Goal: Information Seeking & Learning: Find specific fact

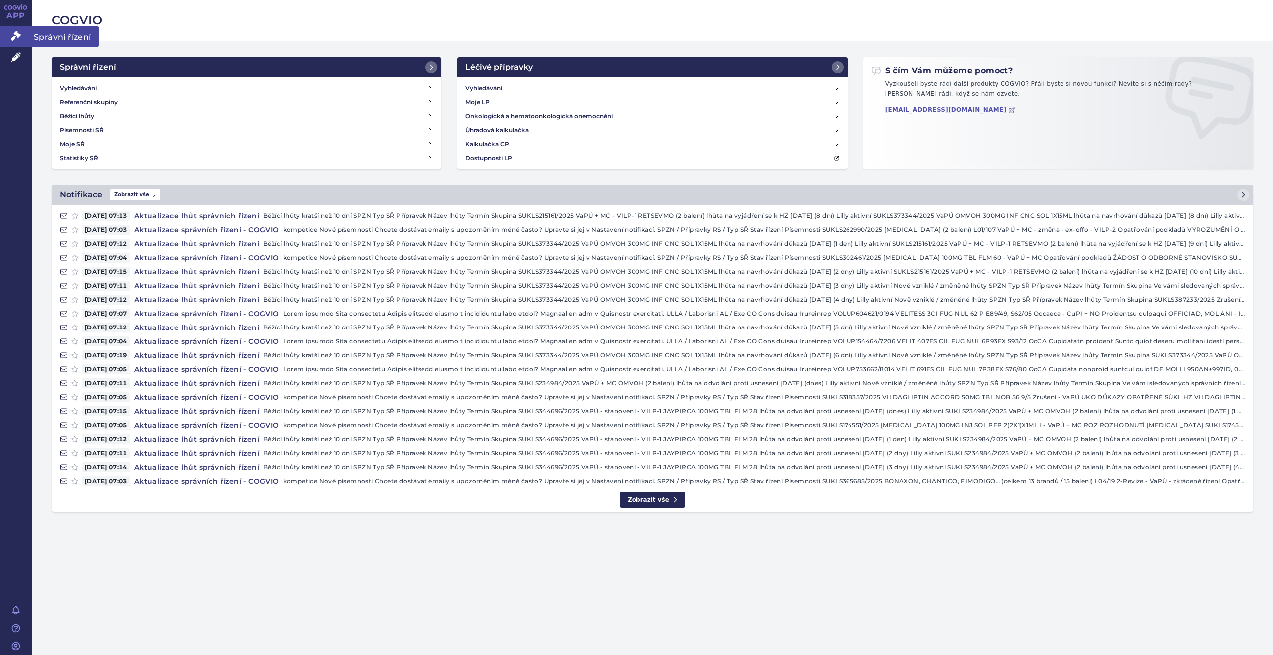
click at [17, 41] on link "Správní řízení" at bounding box center [16, 36] width 32 height 21
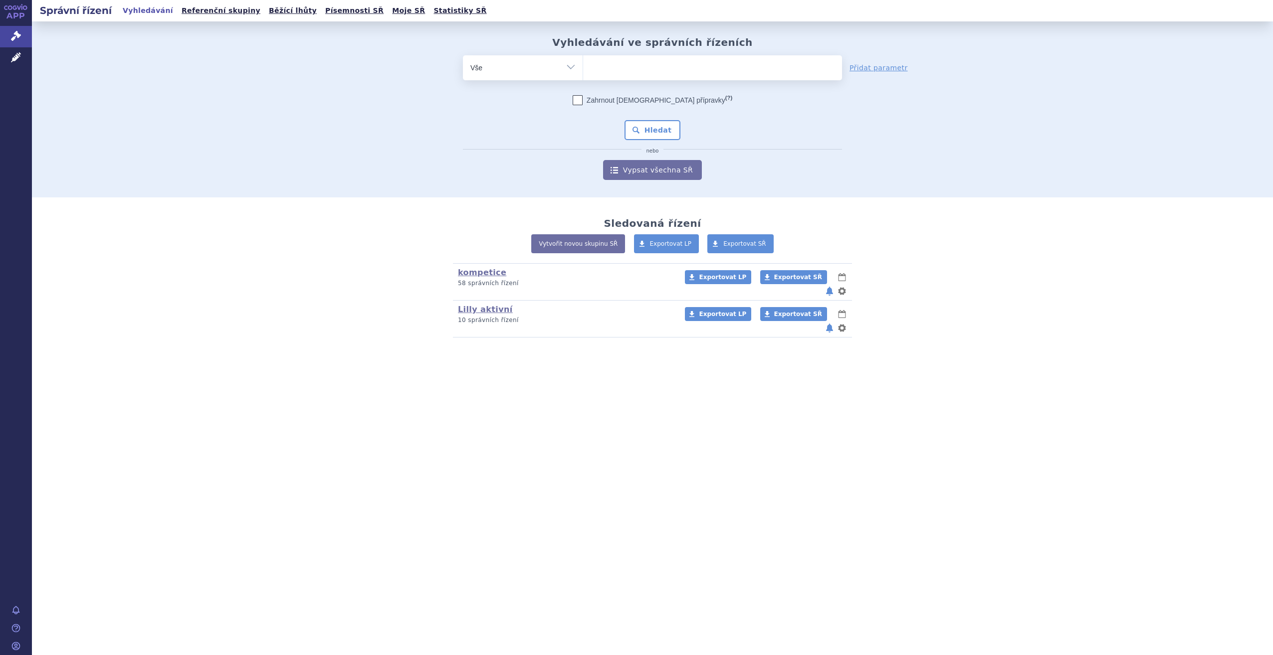
click at [605, 68] on ul at bounding box center [712, 65] width 259 height 21
click at [583, 68] on select at bounding box center [582, 67] width 0 height 25
type input "ta"
type input "tal"
type input "talt"
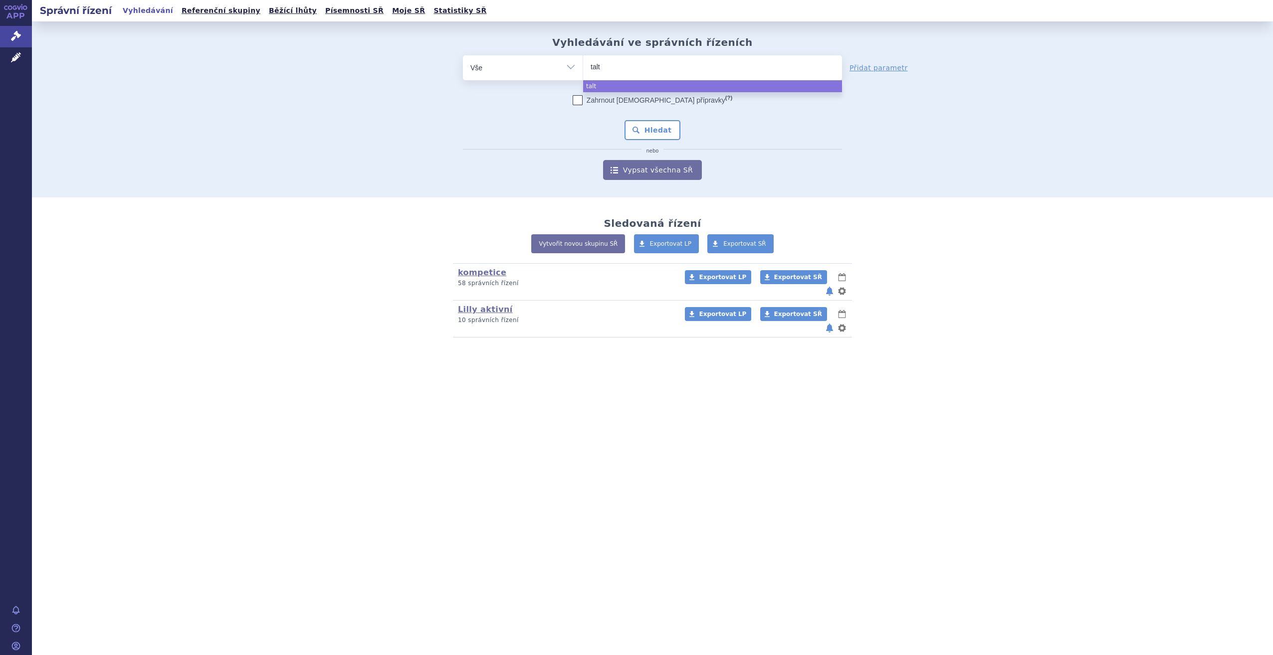
type input "[MEDICAL_DATA]"
select select "[MEDICAL_DATA]"
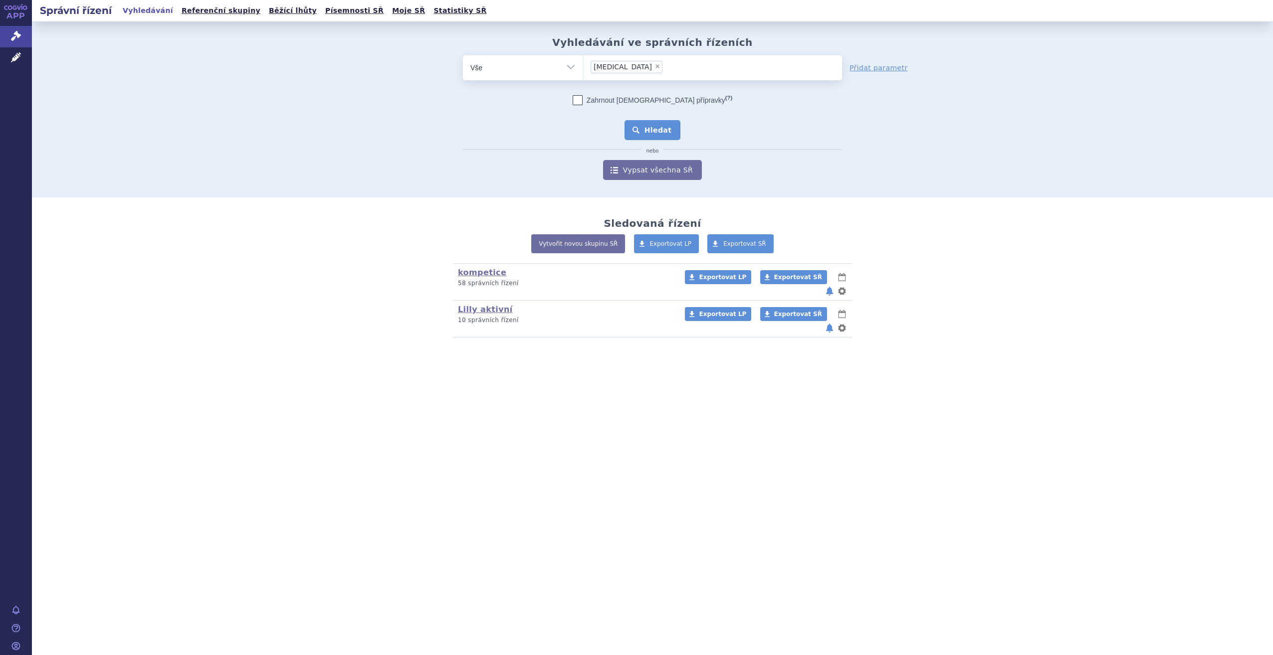
click at [651, 133] on button "Hledat" at bounding box center [652, 130] width 56 height 20
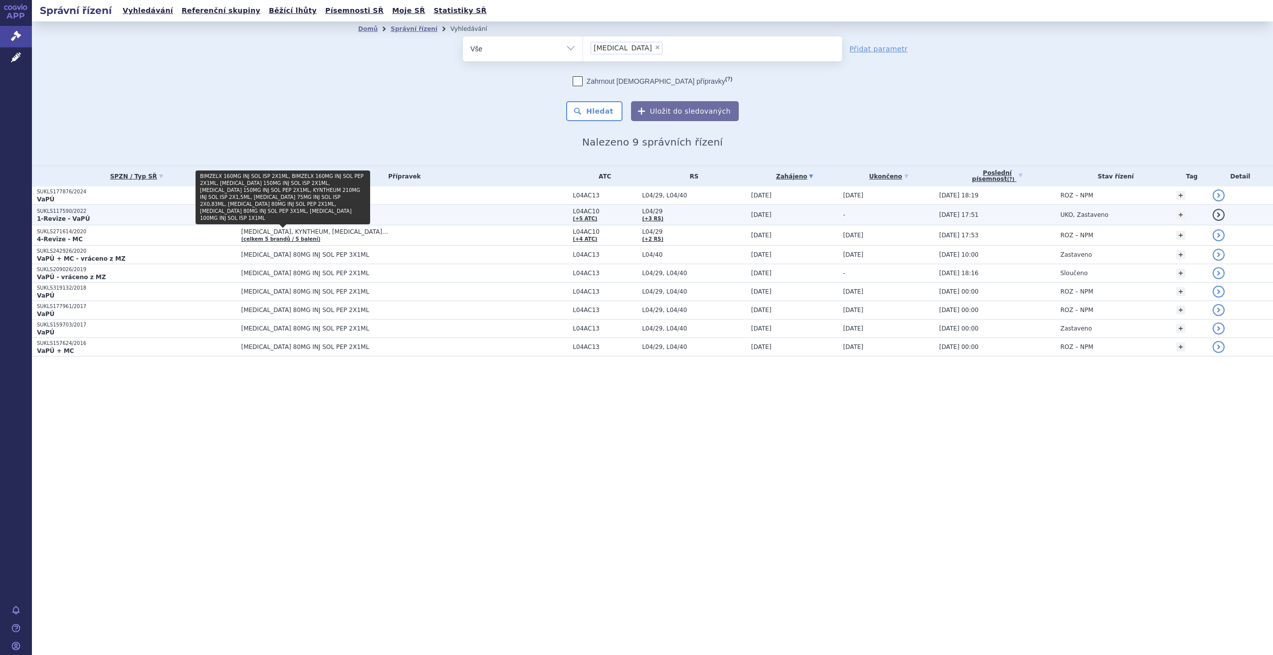
click at [309, 218] on link "(celkem 6 brandů / 9 balení)" at bounding box center [280, 218] width 79 height 5
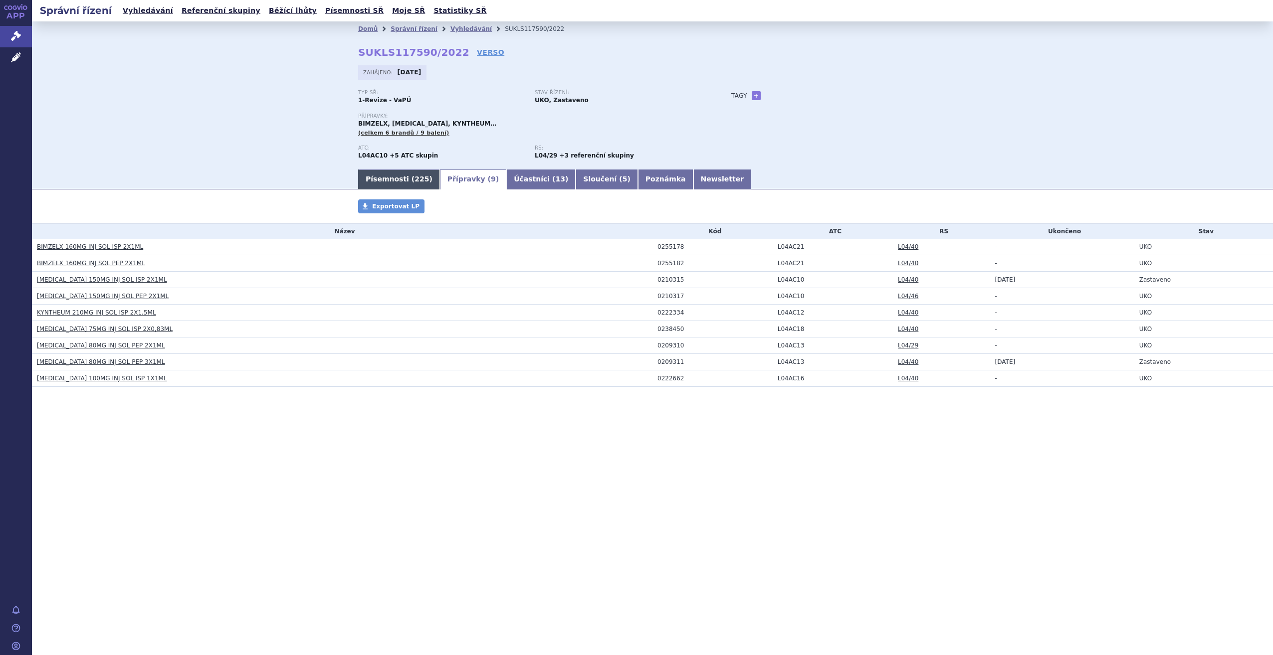
click at [414, 183] on span "225" at bounding box center [421, 179] width 14 height 8
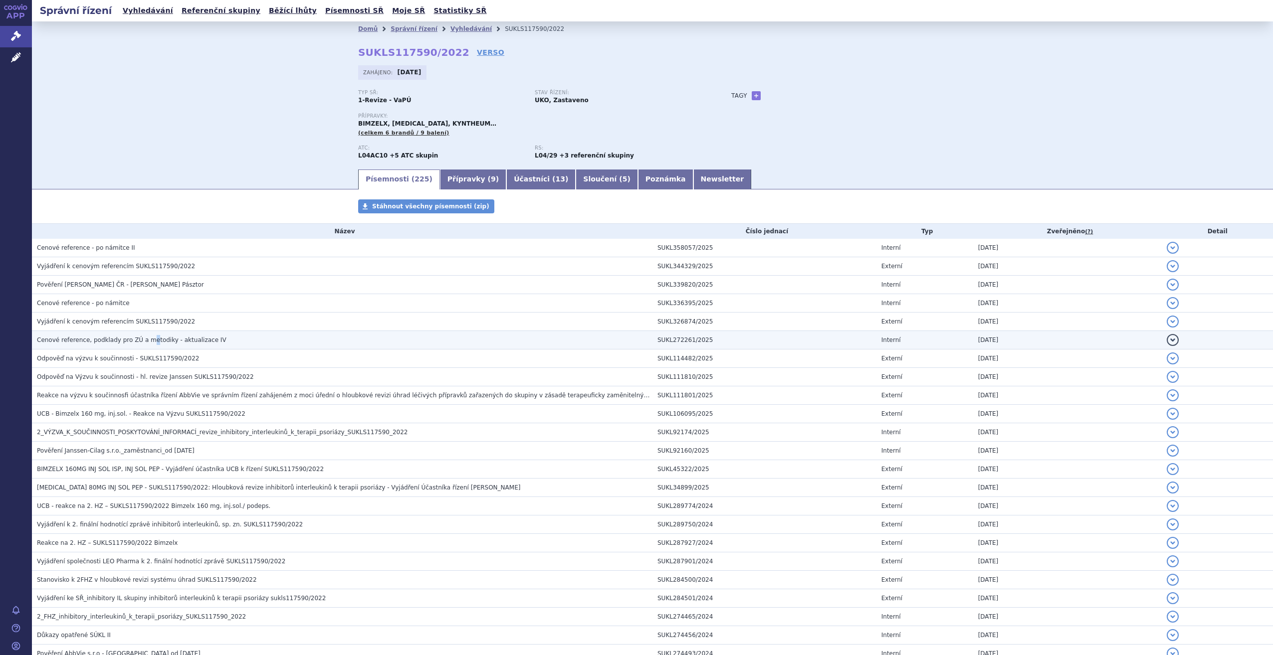
click at [144, 342] on span "Cenové reference, podklady pro ZÚ a metodiky - aktualizace IV" at bounding box center [131, 340] width 189 height 7
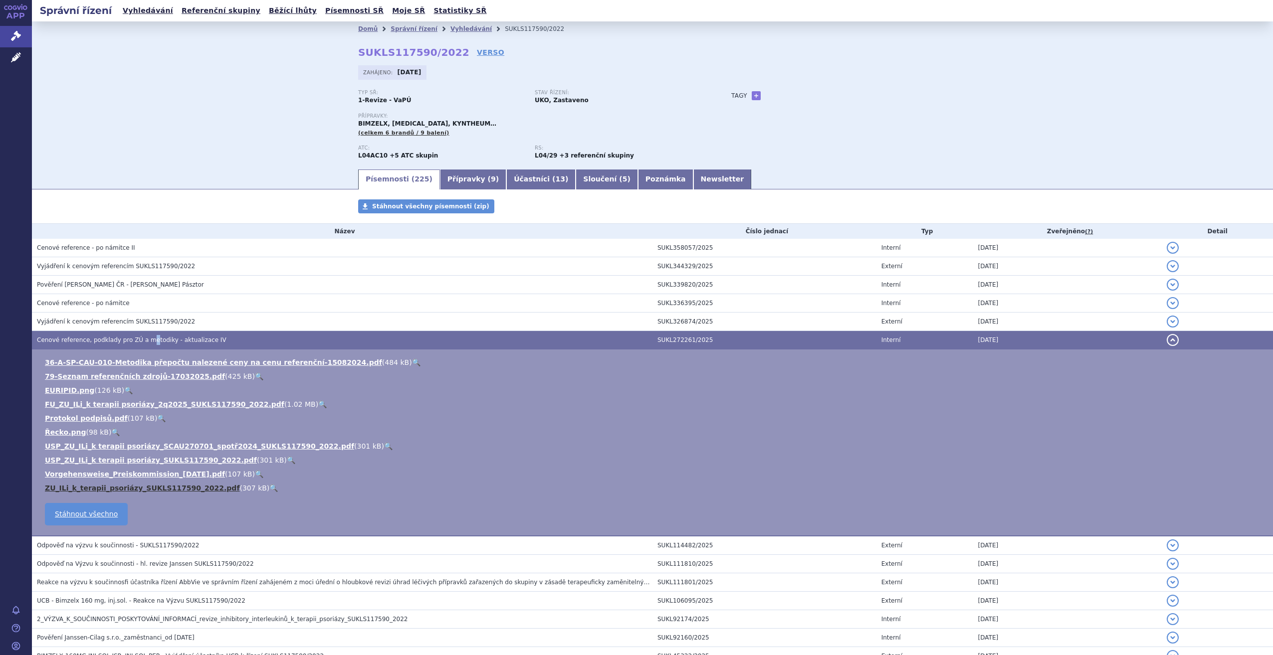
click at [78, 487] on link "ZU_ILi_k_terapii_psoriázy_SUKLS117590_2022.pdf" at bounding box center [142, 488] width 194 height 8
